Goal: Register for event/course

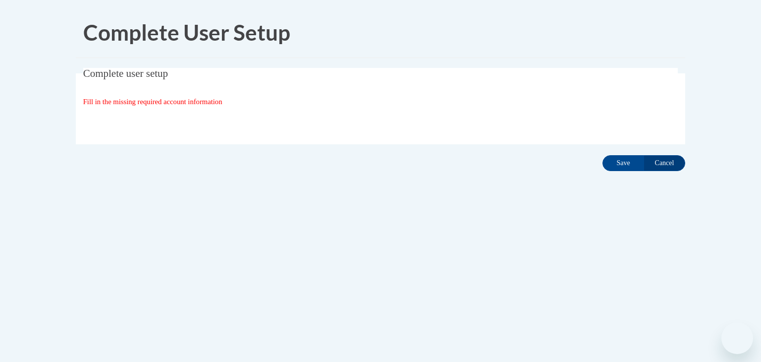
click at [621, 163] on input "Save" at bounding box center [624, 163] width 42 height 16
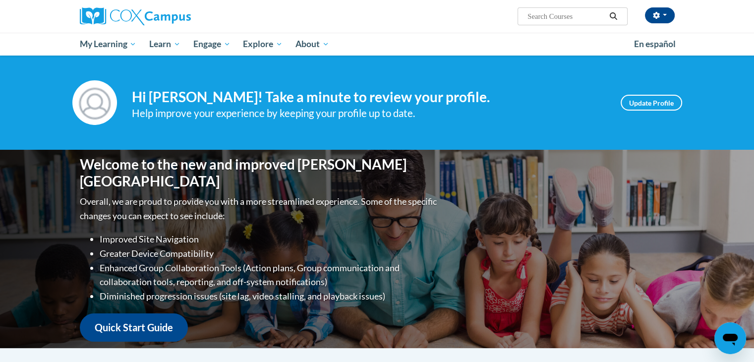
click at [0, 0] on span "My Course Progress" at bounding box center [0, 0] width 0 height 0
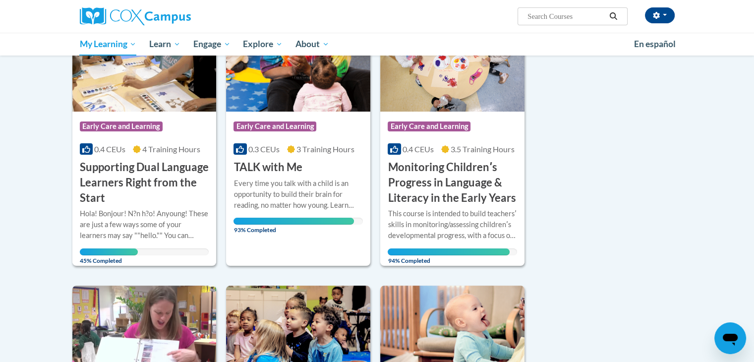
scroll to position [178, 0]
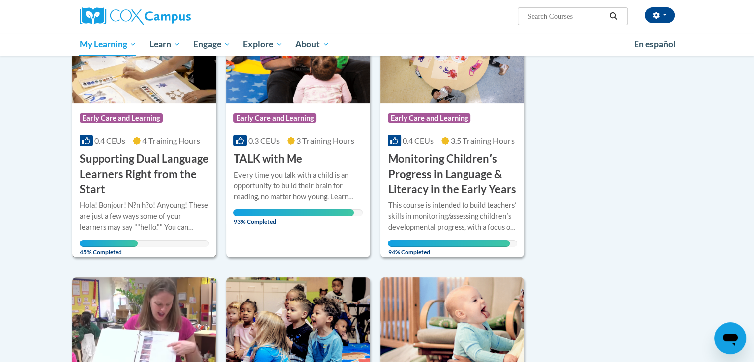
click at [180, 173] on h3 "Supporting Dual Language Learners Right from the Start" at bounding box center [144, 174] width 129 height 46
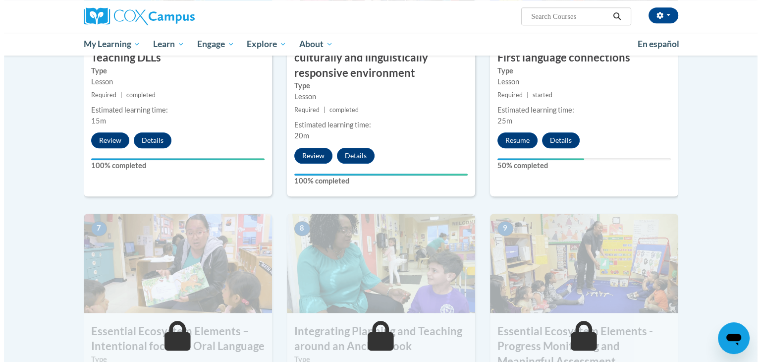
scroll to position [631, 0]
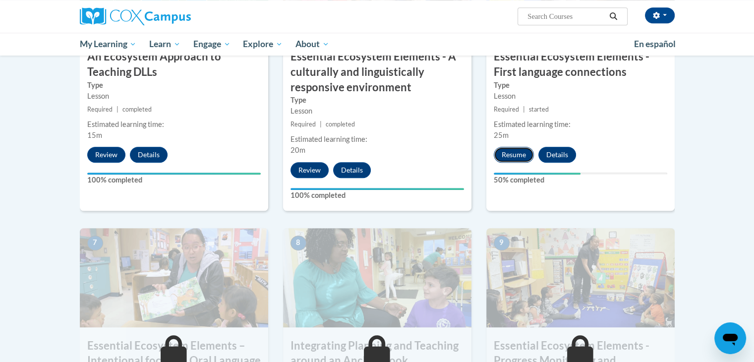
click at [500, 152] on button "Resume" at bounding box center [514, 155] width 40 height 16
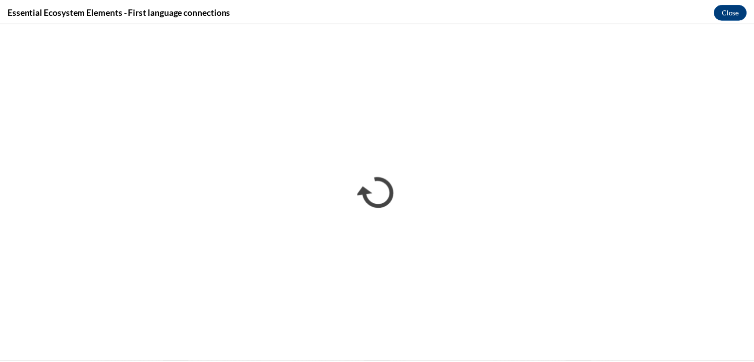
scroll to position [0, 0]
